Goal: Task Accomplishment & Management: Manage account settings

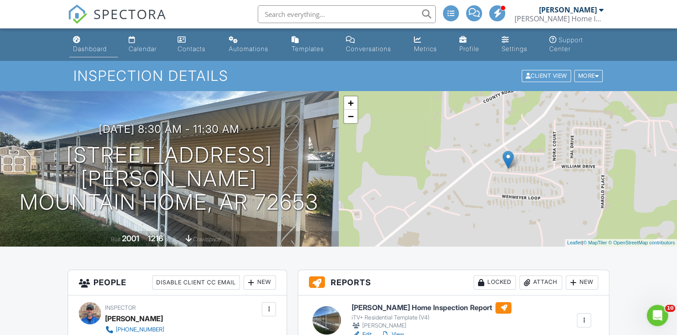
click at [100, 48] on div "Dashboard" at bounding box center [90, 49] width 34 height 8
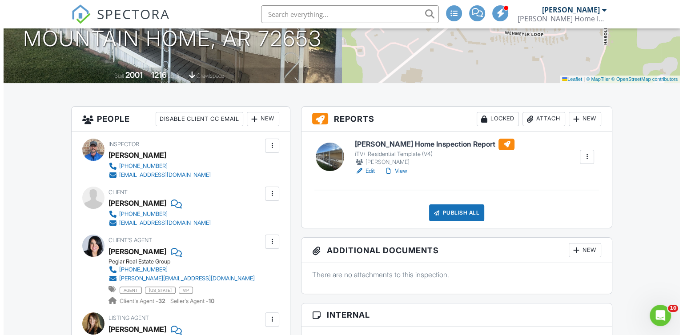
scroll to position [172, 0]
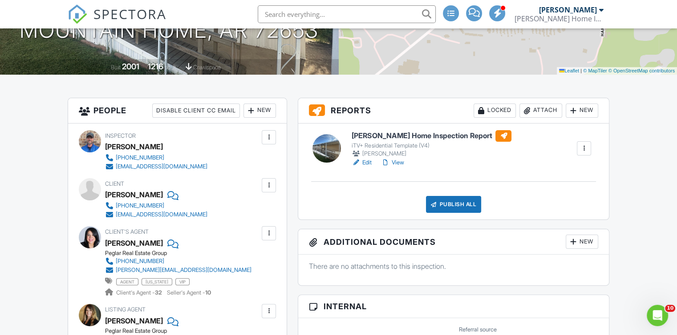
drag, startPoint x: 678, startPoint y: 22, endPoint x: 681, endPoint y: 50, distance: 28.6
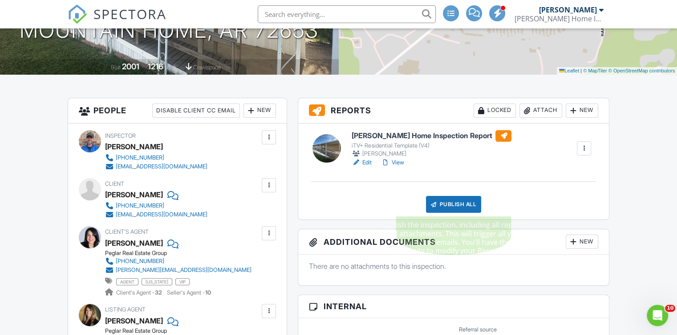
click at [448, 203] on div "Publish All" at bounding box center [454, 204] width 56 height 17
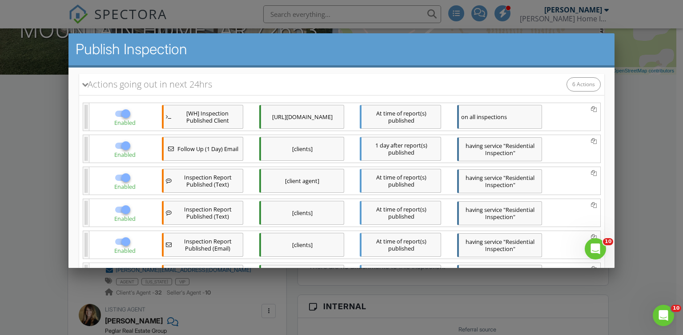
scroll to position [214, 0]
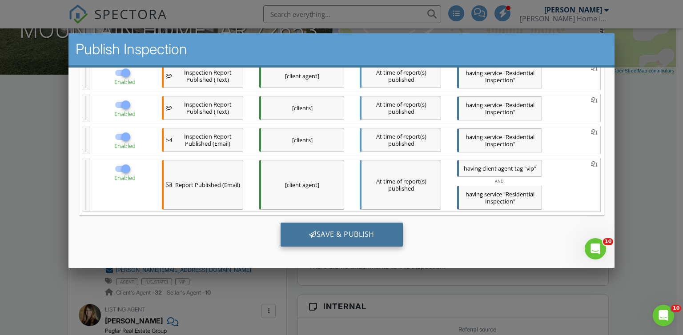
click at [355, 230] on div "Save & Publish" at bounding box center [341, 235] width 122 height 24
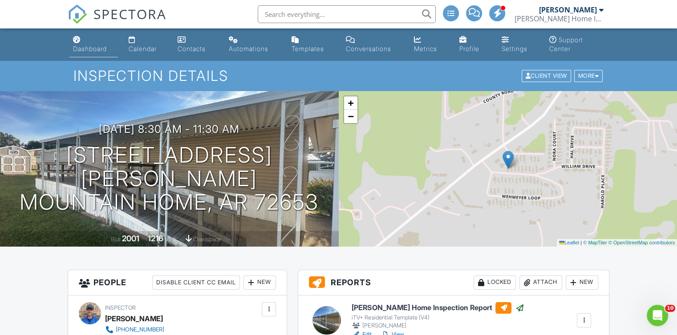
click at [96, 45] on div "Dashboard" at bounding box center [90, 49] width 34 height 8
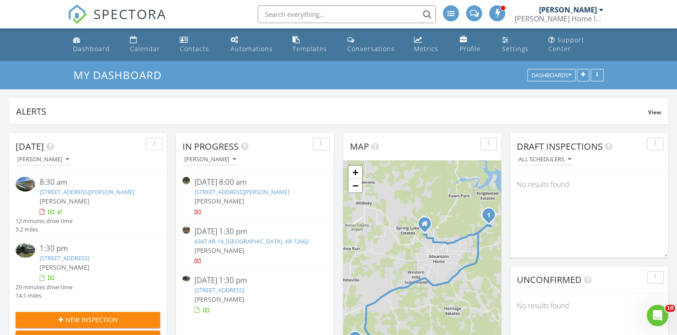
scroll to position [169, 325]
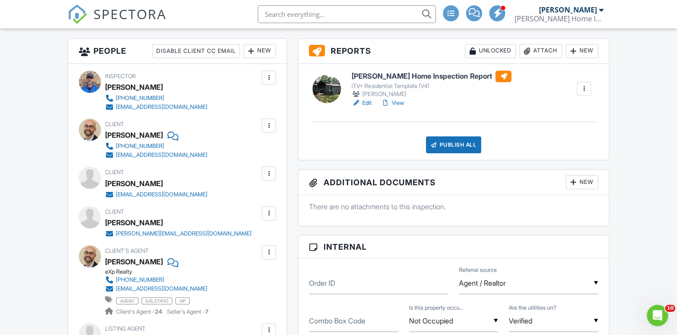
scroll to position [248, 0]
